Goal: Information Seeking & Learning: Find specific fact

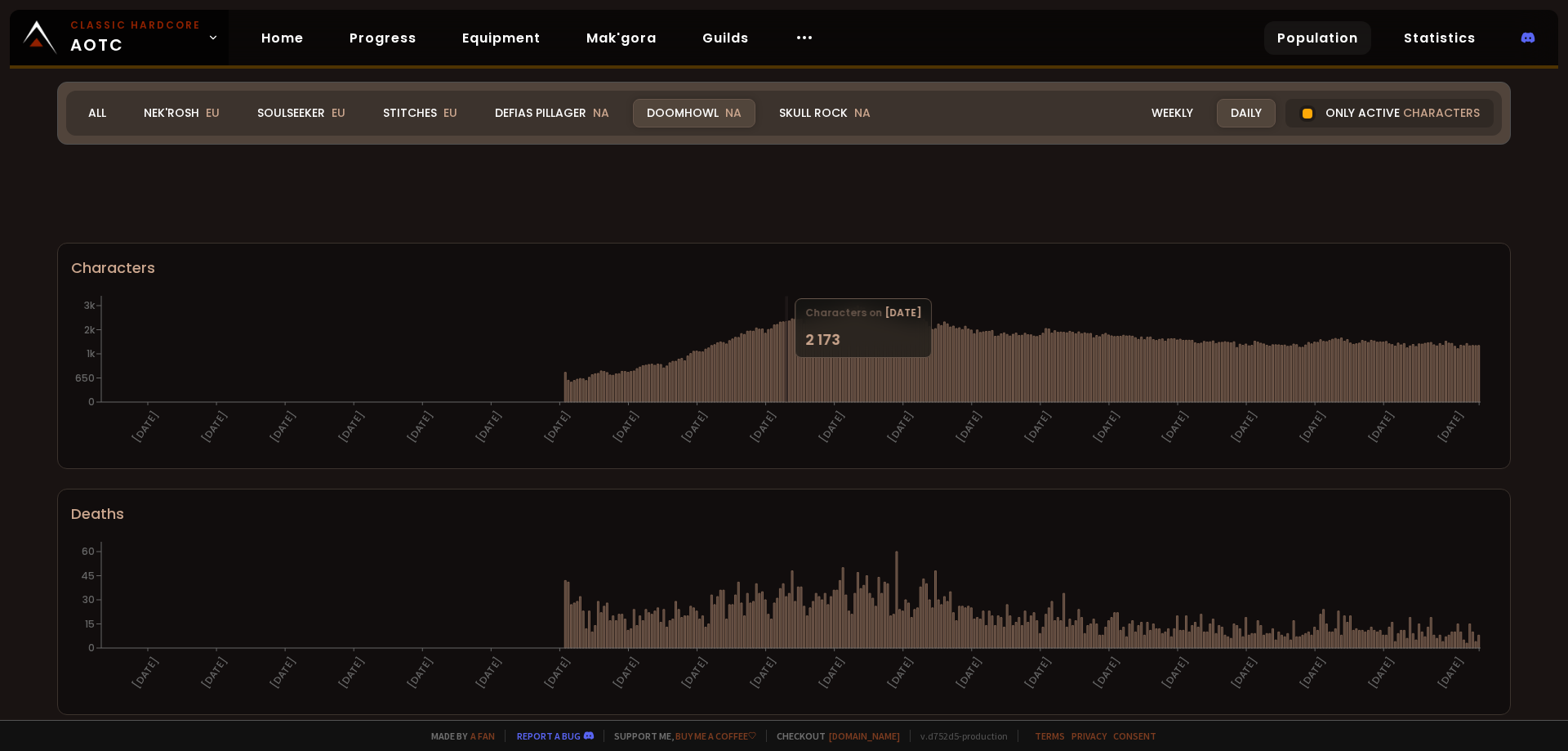
scroll to position [671, 0]
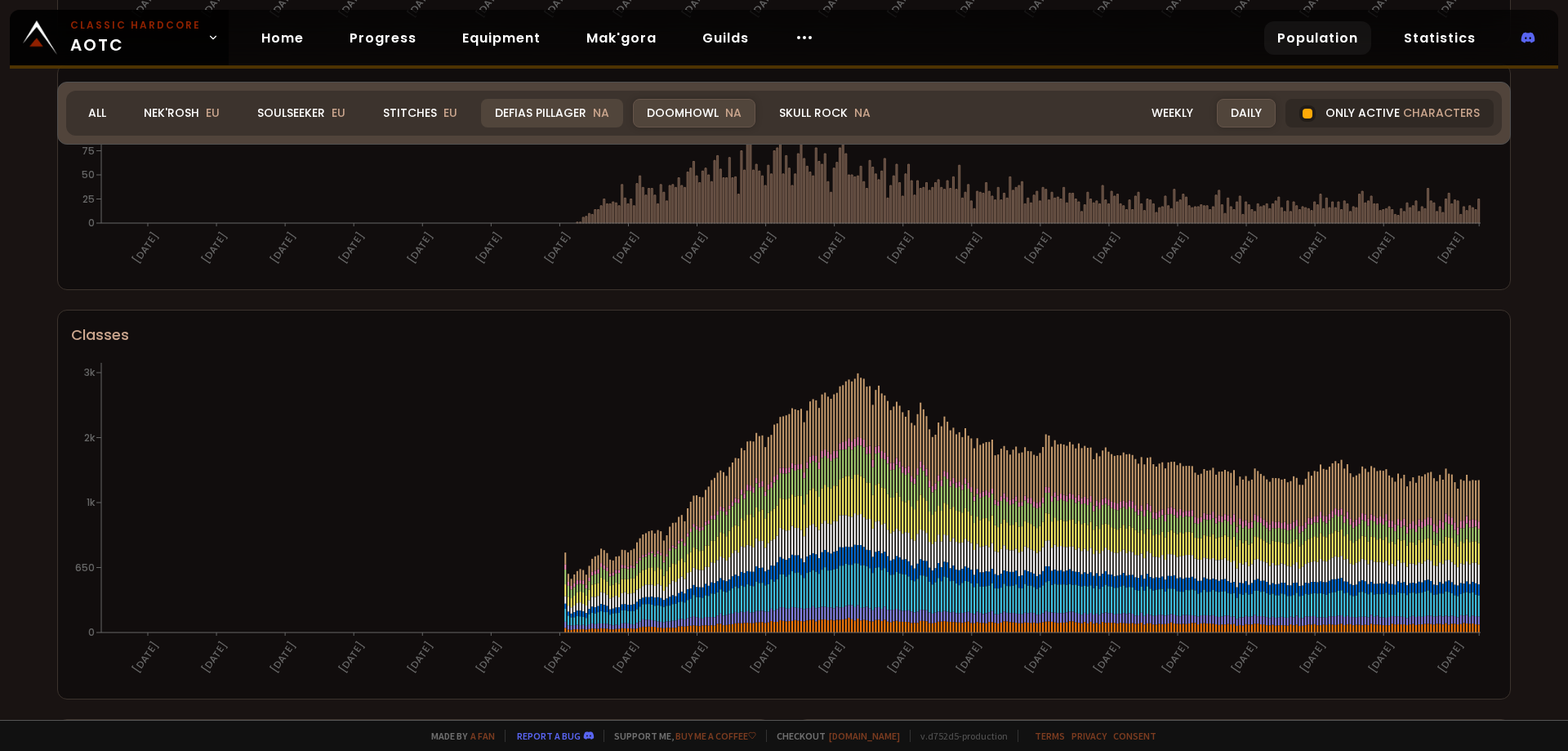
click at [552, 123] on div "Defias Pillager NA" at bounding box center [552, 112] width 142 height 29
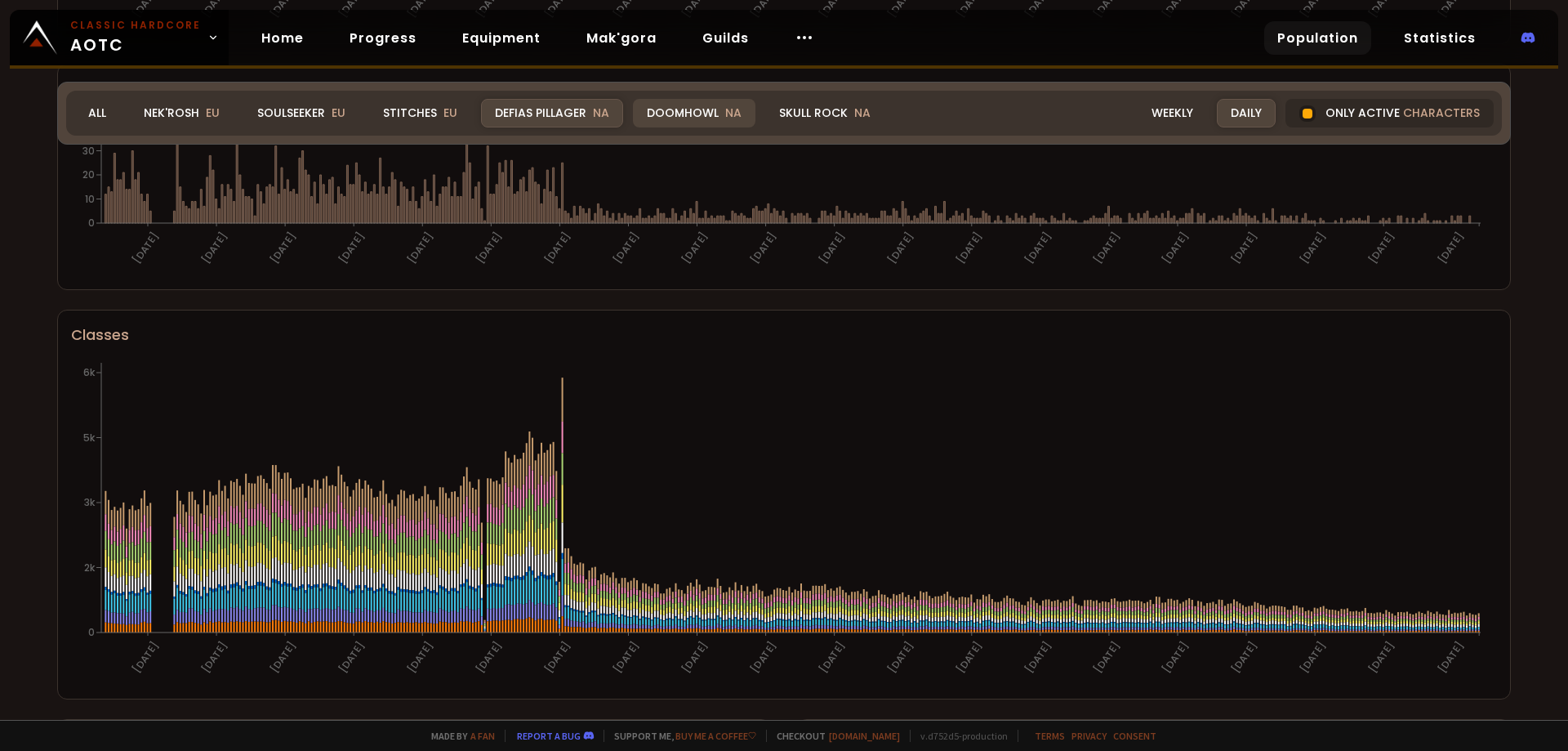
click at [665, 121] on div "Doomhowl NA" at bounding box center [694, 112] width 123 height 29
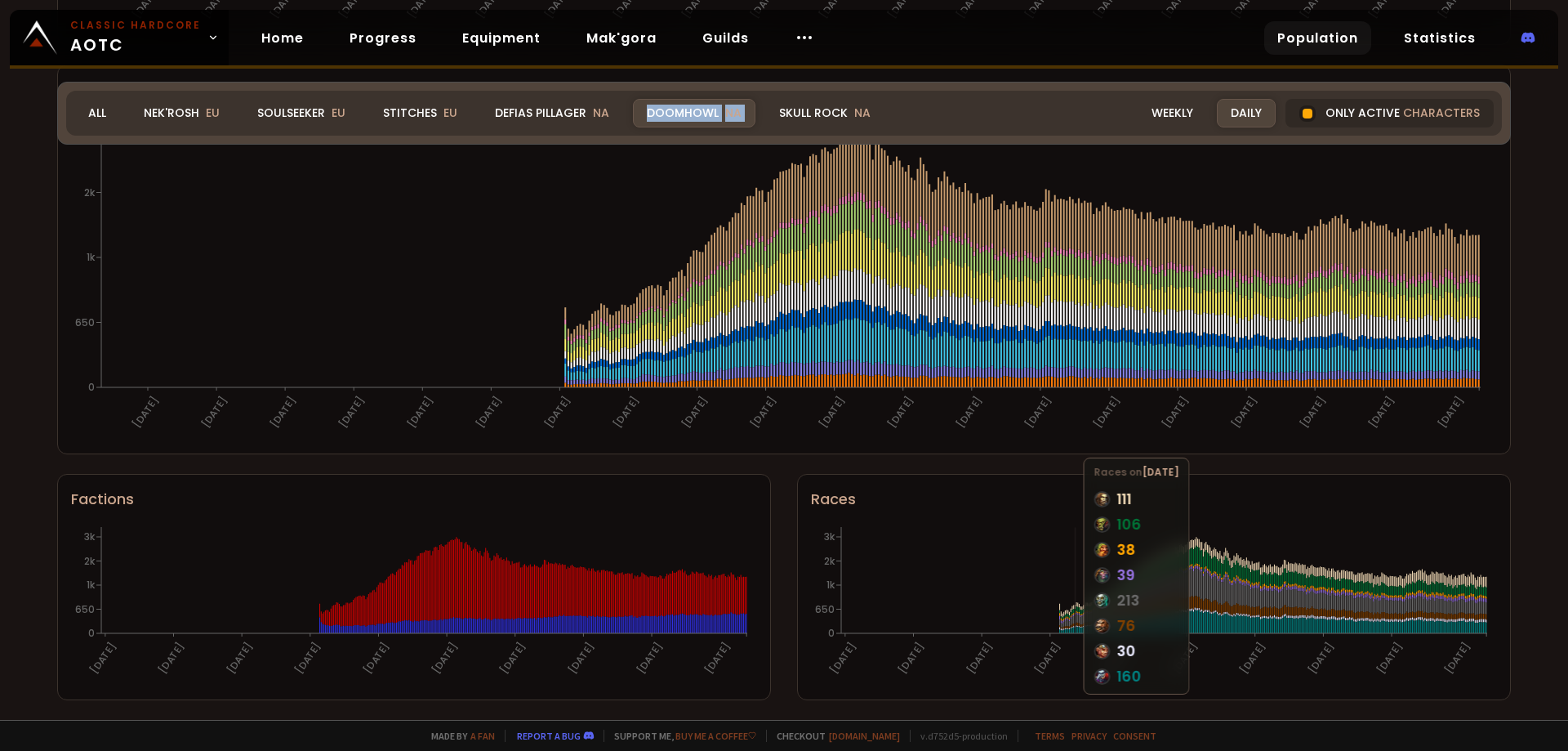
scroll to position [916, 0]
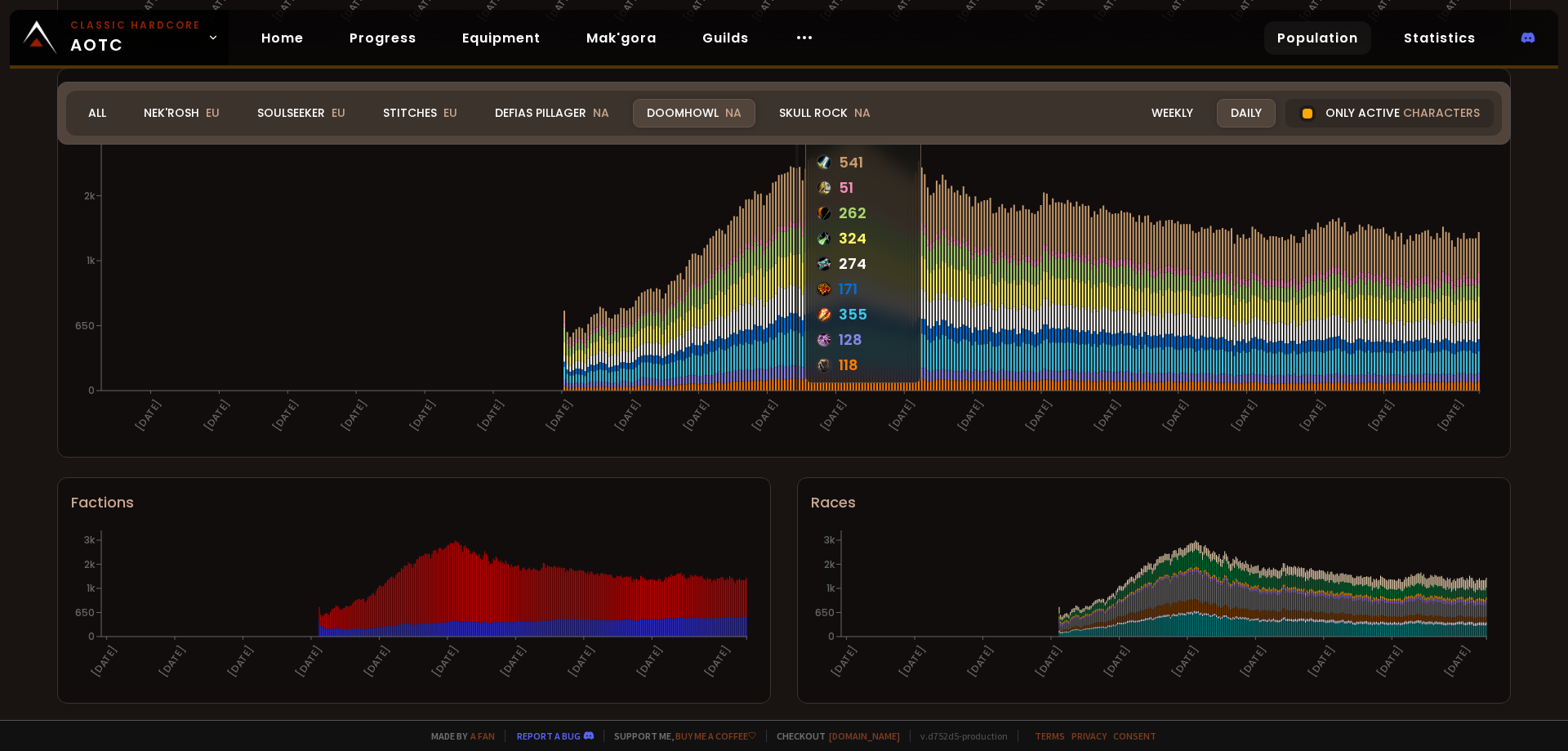
scroll to position [916, 0]
